Goal: Task Accomplishment & Management: Use online tool/utility

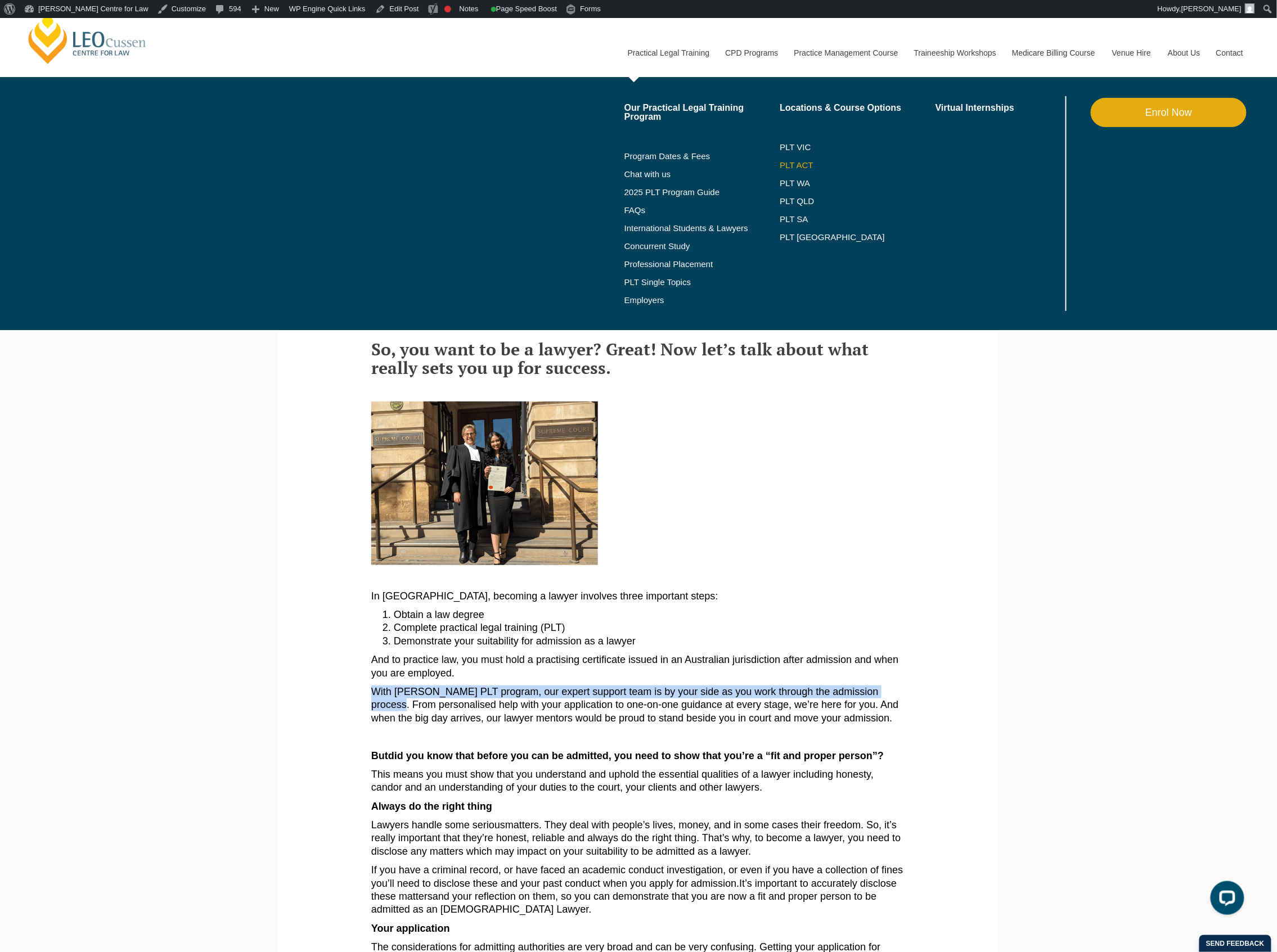
click at [801, 168] on link "PLT ACT" at bounding box center [857, 165] width 156 height 9
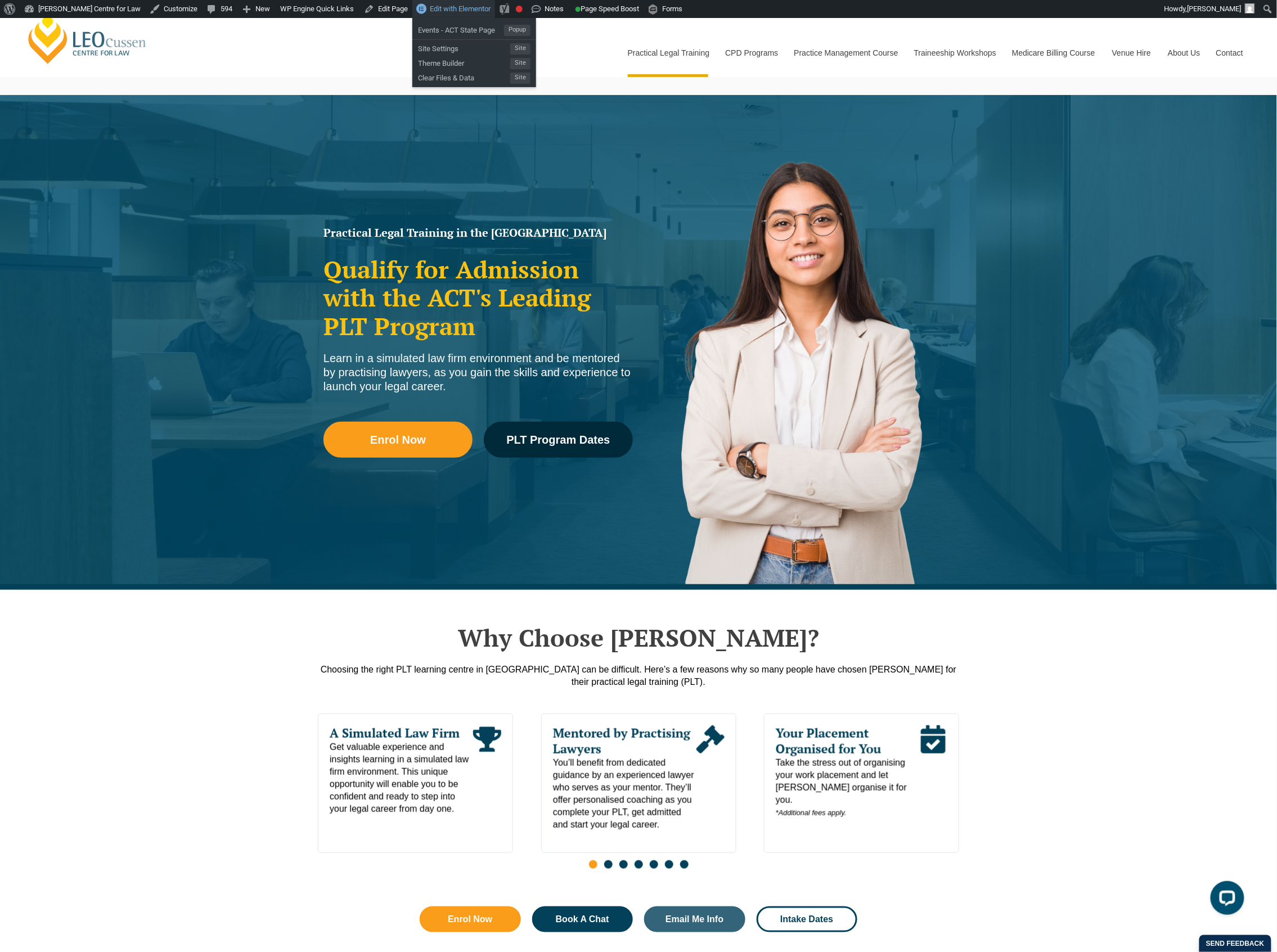
click at [465, 9] on span "Edit with Elementor" at bounding box center [460, 9] width 61 height 9
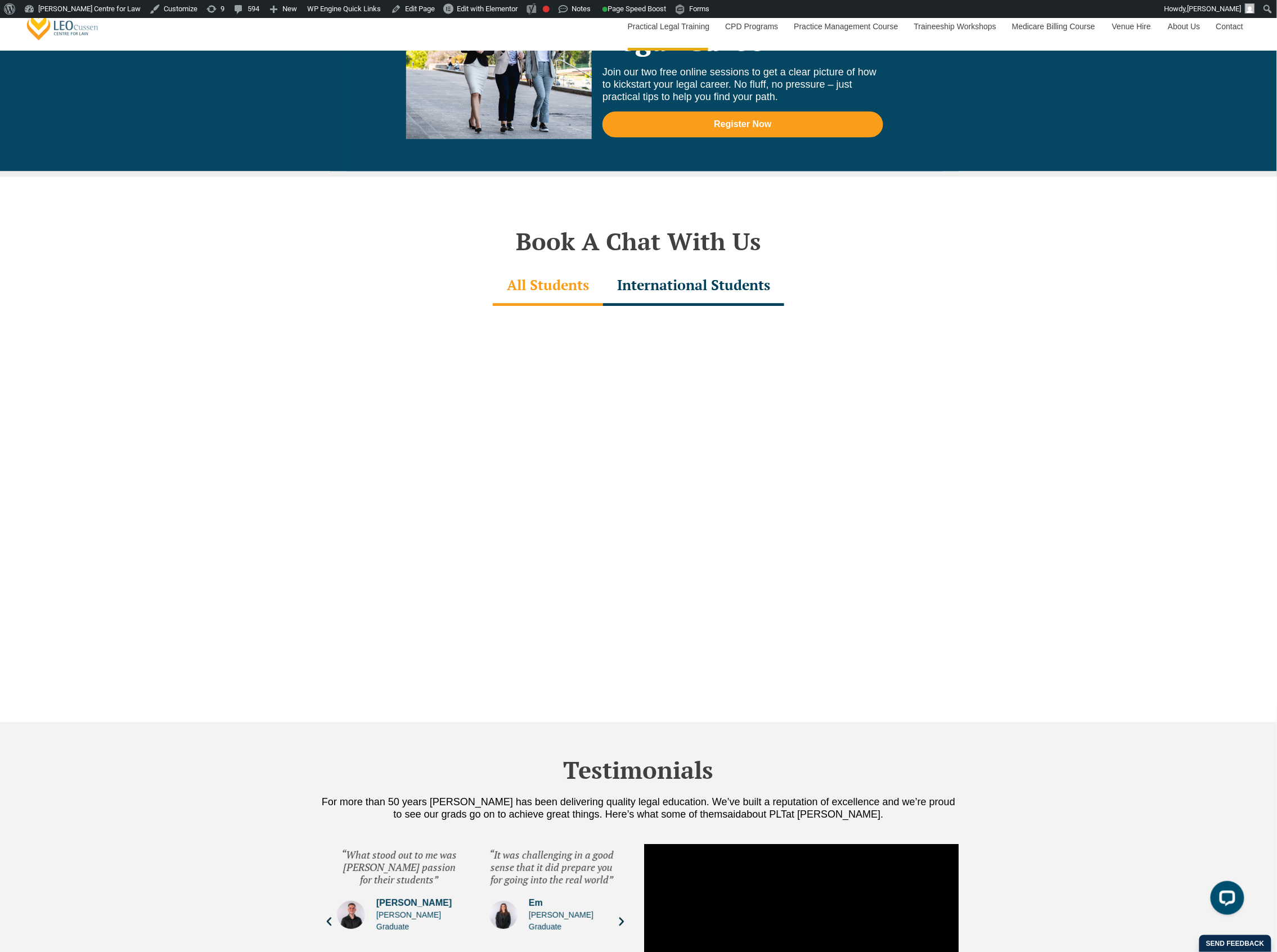
scroll to position [3224, 0]
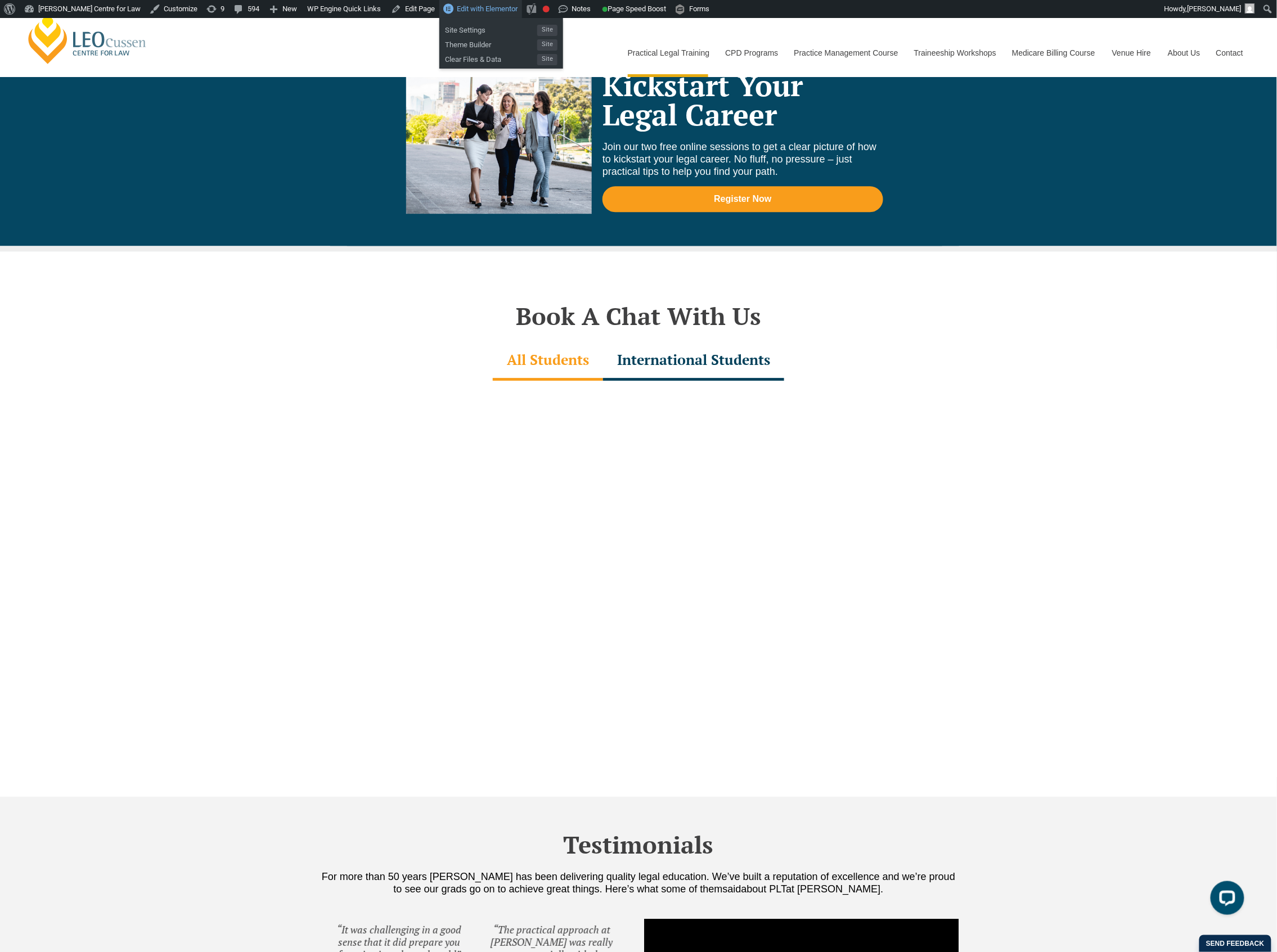
click at [478, 9] on span "Edit with Elementor" at bounding box center [487, 9] width 61 height 9
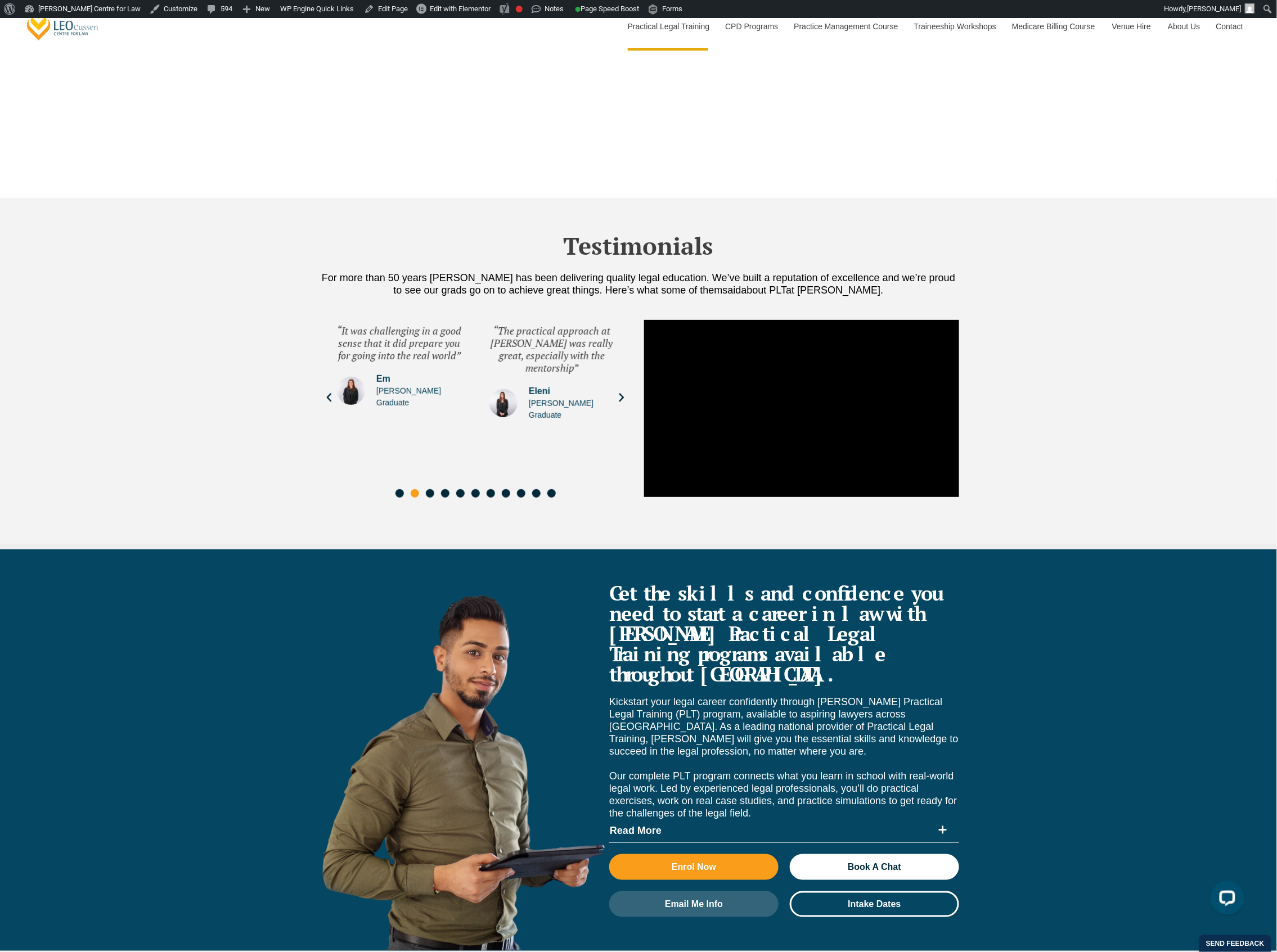
scroll to position [3823, 0]
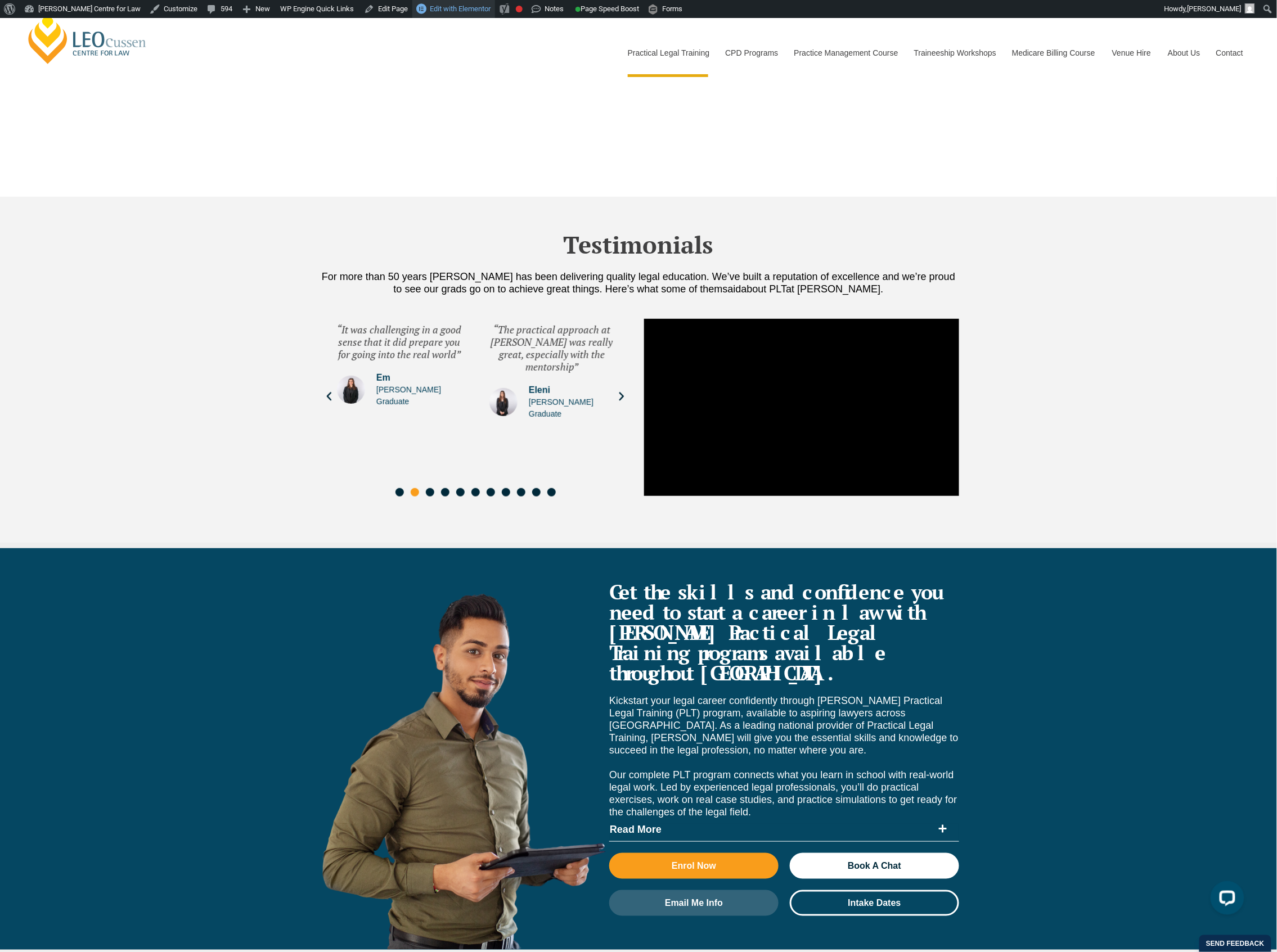
click at [448, 12] on span "Edit with Elementor" at bounding box center [460, 9] width 61 height 9
